Goal: Find contact information: Find contact information

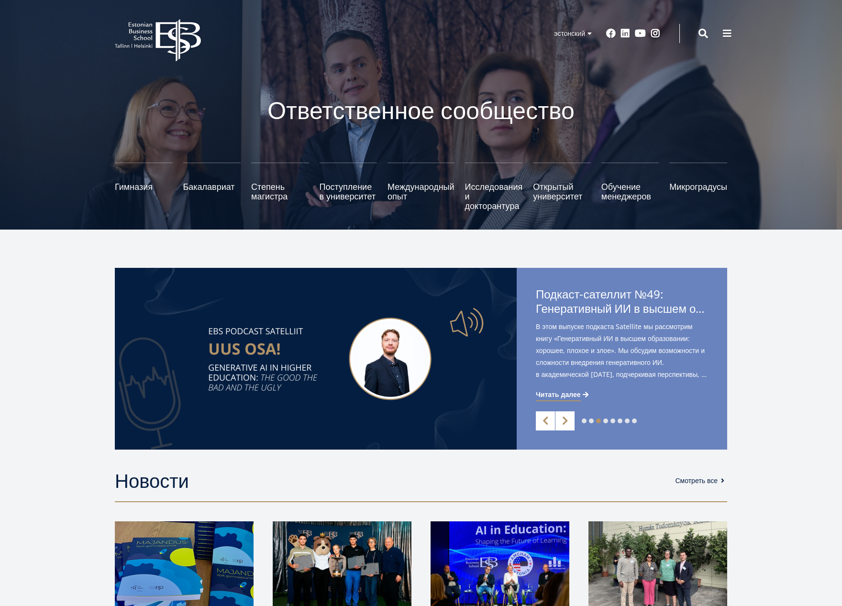
click at [604, 26] on div "EBS Logo Created with Sketch. Меню учетной записи пользователя Администратор эс…" at bounding box center [421, 33] width 689 height 29
click at [604, 33] on button at bounding box center [727, 32] width 19 height 19
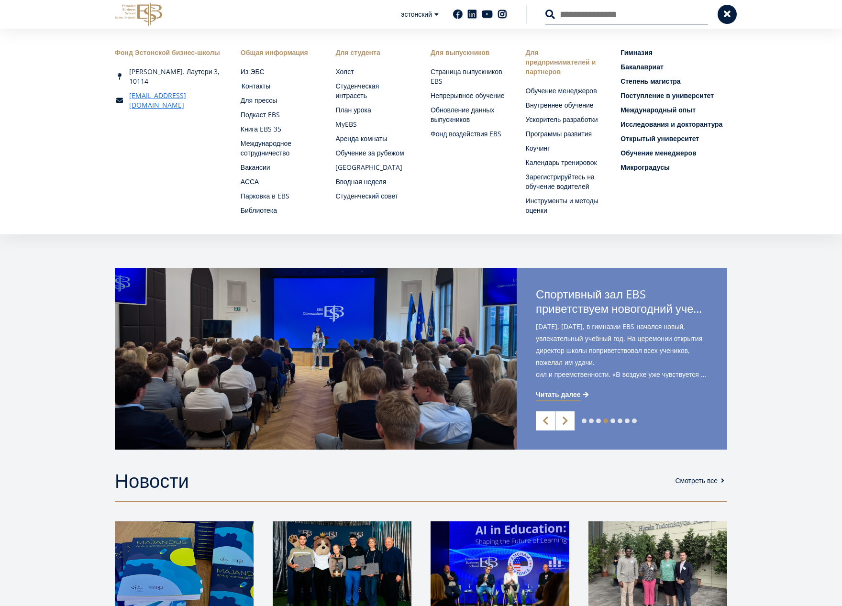
click at [247, 88] on font "Контакты" at bounding box center [256, 85] width 29 height 9
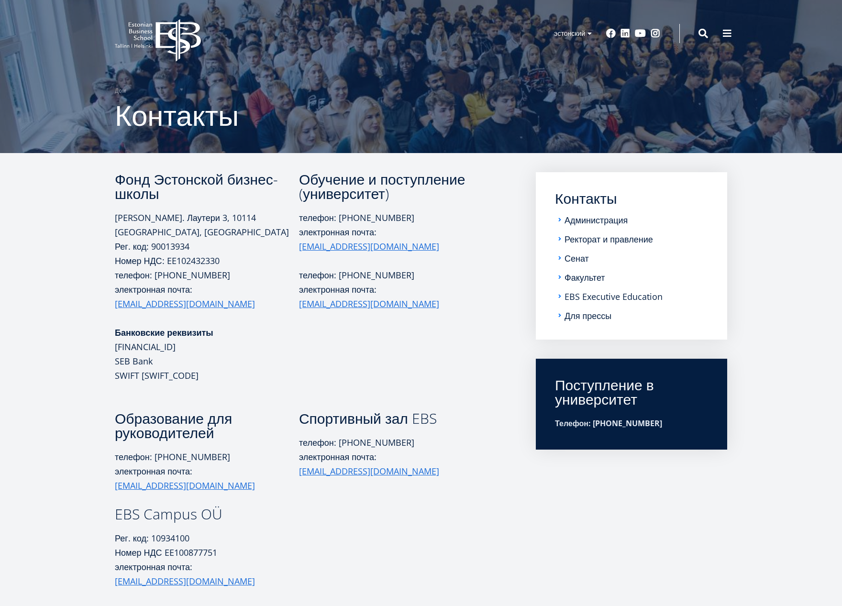
click at [565, 224] on li "Администрация" at bounding box center [631, 220] width 153 height 10
click at [564, 220] on li "Администрация" at bounding box center [631, 220] width 153 height 10
click at [564, 221] on li "Администрация" at bounding box center [631, 220] width 153 height 10
click at [563, 224] on li "Администрация" at bounding box center [631, 220] width 153 height 10
click at [589, 221] on font "Администрация" at bounding box center [597, 219] width 63 height 11
